Goal: Navigation & Orientation: Find specific page/section

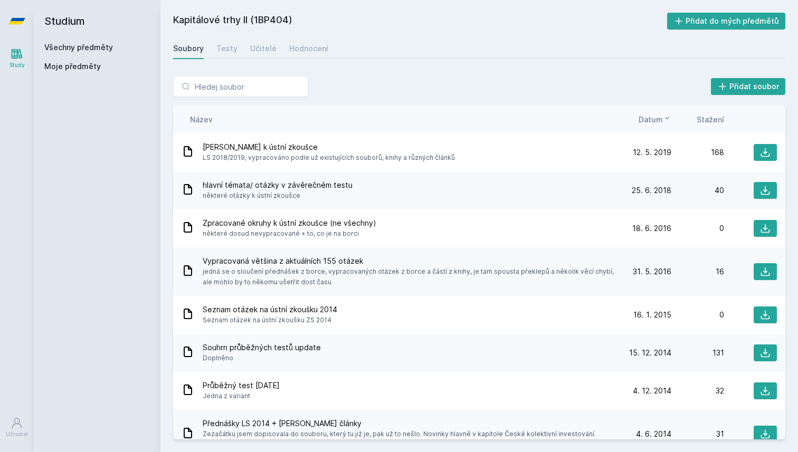
click at [18, 28] on icon at bounding box center [16, 21] width 17 height 42
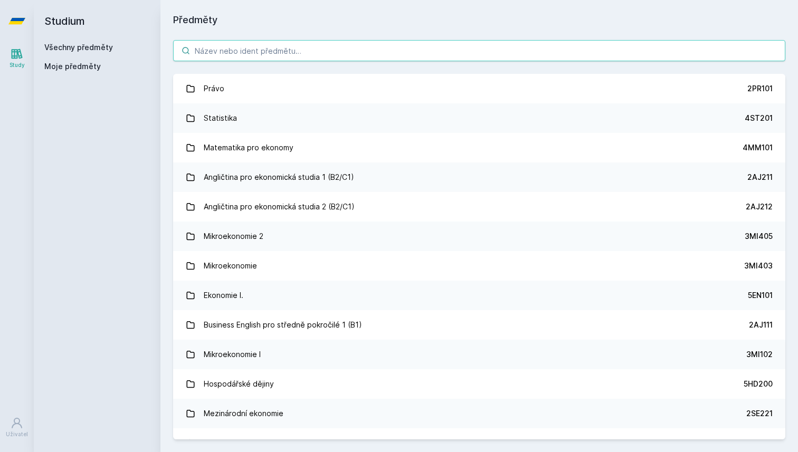
click at [227, 48] on input "search" at bounding box center [479, 50] width 612 height 21
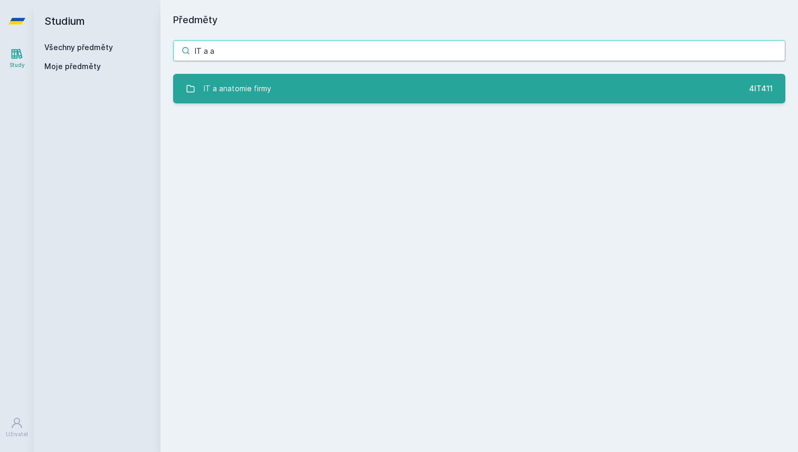
type input "IT a a"
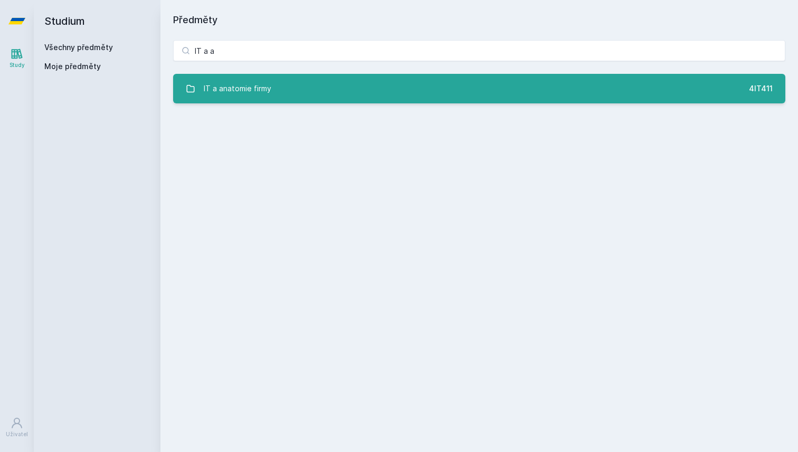
click at [264, 88] on div "IT a anatomie firmy" at bounding box center [238, 88] width 68 height 21
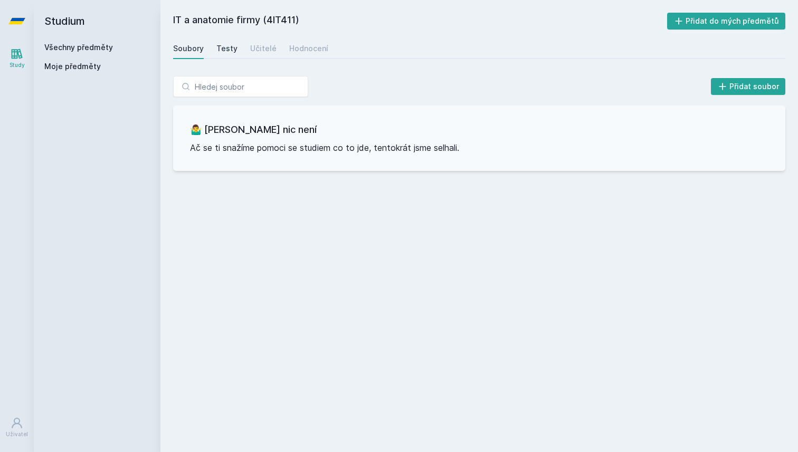
click at [228, 53] on div "Testy" at bounding box center [226, 48] width 21 height 11
click at [244, 51] on div "Soubory Testy Učitelé Hodnocení" at bounding box center [479, 48] width 612 height 21
click at [250, 51] on div "Učitelé" at bounding box center [263, 48] width 26 height 11
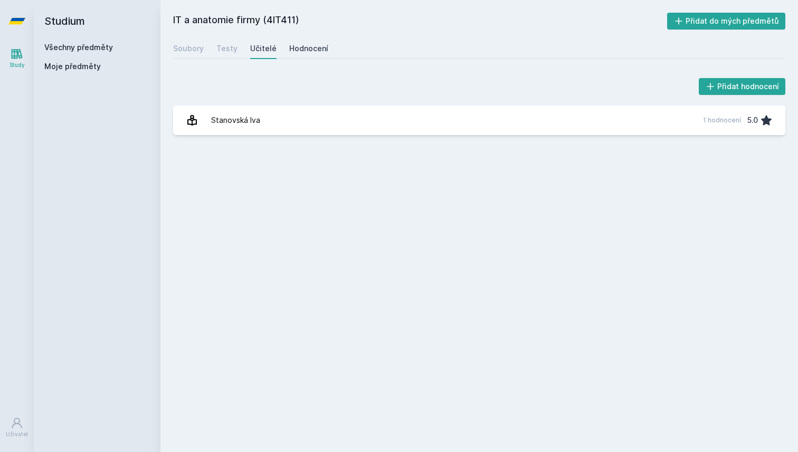
click at [314, 50] on div "Hodnocení" at bounding box center [308, 48] width 39 height 11
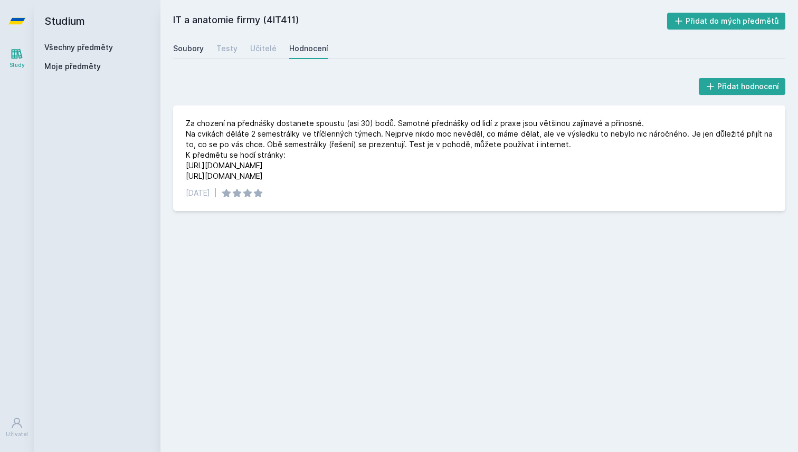
click at [188, 49] on div "Soubory" at bounding box center [188, 48] width 31 height 11
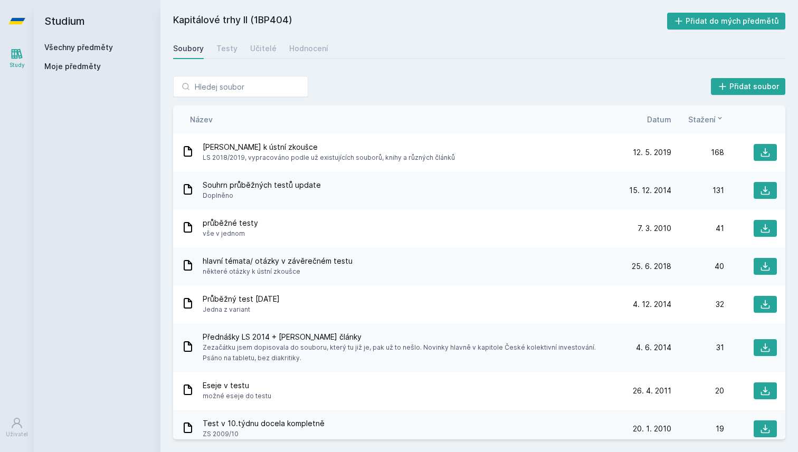
click at [662, 117] on span "Datum" at bounding box center [659, 119] width 24 height 11
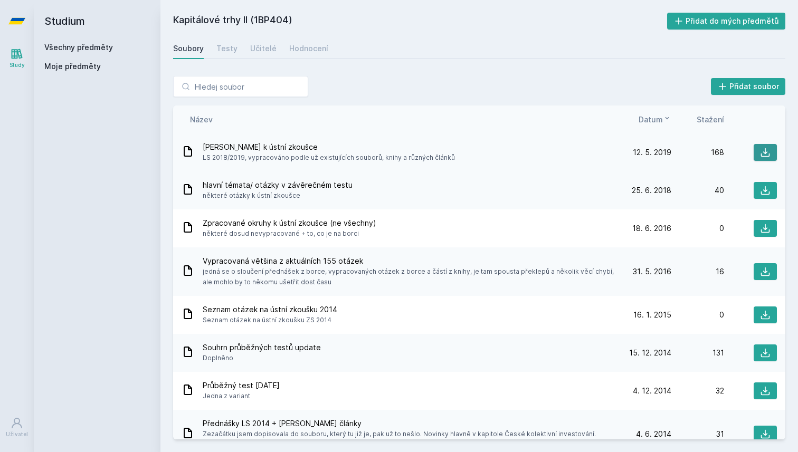
click at [768, 152] on icon at bounding box center [765, 152] width 11 height 11
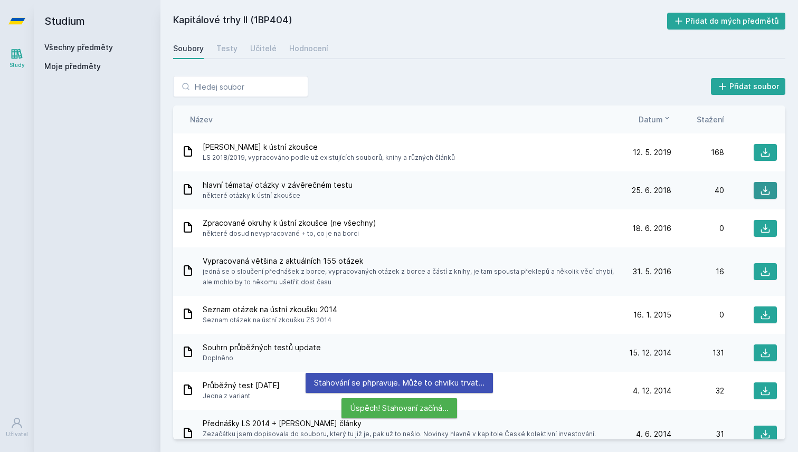
click at [762, 191] on icon at bounding box center [765, 190] width 11 height 11
click at [442, 61] on div "Kapitálové trhy II (1BP404) Přidat do mých předmětů [GEOGRAPHIC_DATA] Testy Uči…" at bounding box center [479, 226] width 612 height 427
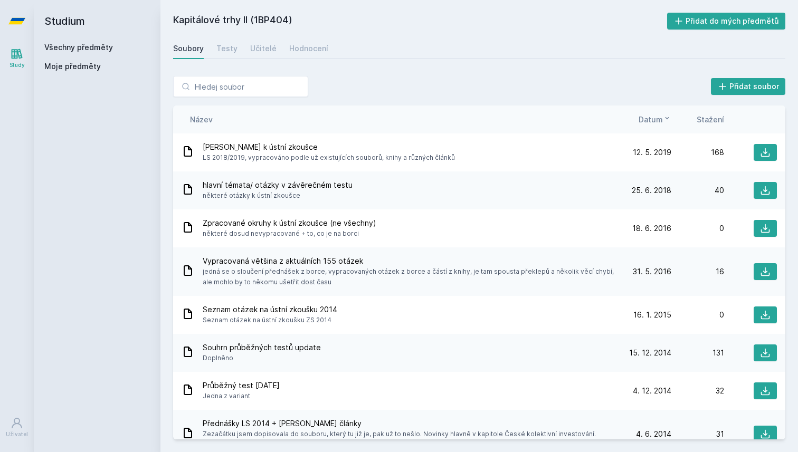
click at [718, 120] on span "Stažení" at bounding box center [709, 119] width 27 height 11
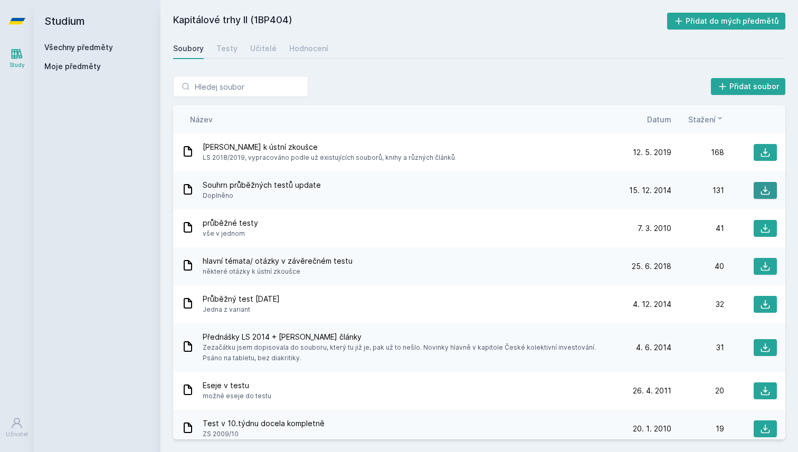
click at [773, 196] on button at bounding box center [764, 190] width 23 height 17
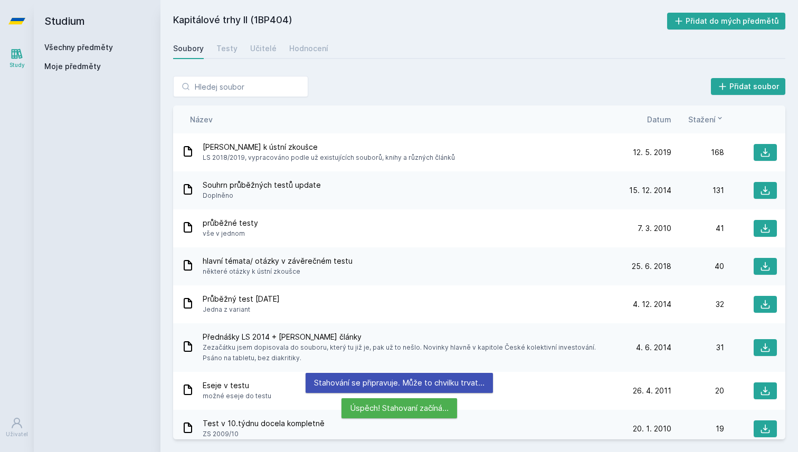
click at [467, 39] on div "Soubory Testy Učitelé Hodnocení" at bounding box center [479, 48] width 612 height 21
